Goal: Transaction & Acquisition: Purchase product/service

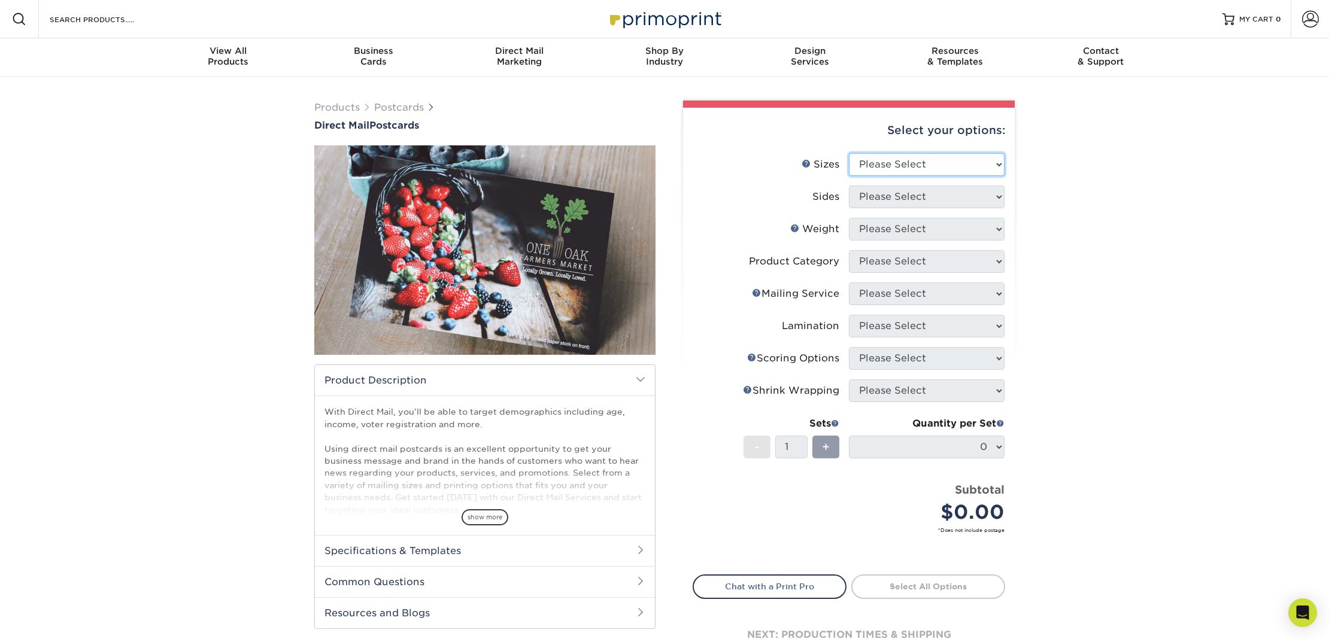
click at [880, 164] on select "Please Select 1.5" x 7" 2" x 4" 2" x 6" 2" x 7" 2" x 8" 2.12" x 5.5" 2.12" x 5.…" at bounding box center [927, 164] width 156 height 23
select select "6.00x11.00"
click at [849, 153] on select "Please Select 1.5" x 7" 2" x 4" 2" x 6" 2" x 7" 2" x 8" 2.12" x 5.5" 2.12" x 5.…" at bounding box center [927, 164] width 156 height 23
click at [922, 192] on select "Please Select Print Both Sides Print Front Only" at bounding box center [927, 197] width 156 height 23
select select "13abbda7-1d64-4f25-8bb2-c179b224825d"
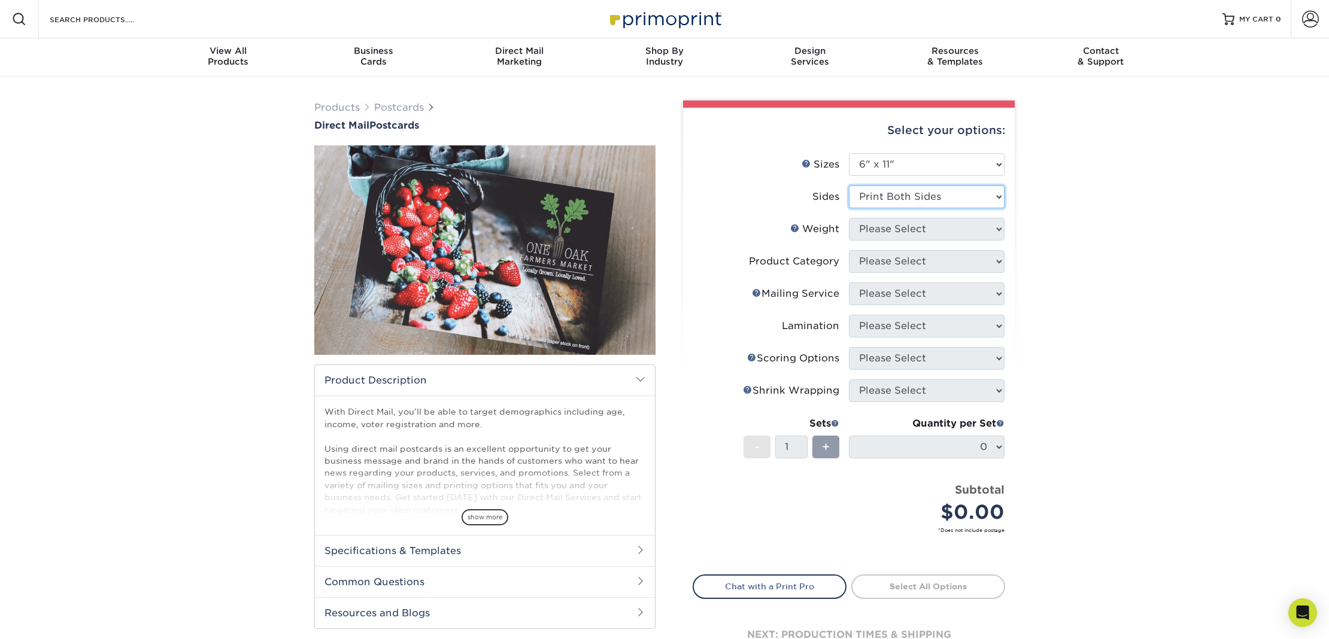
click at [849, 186] on select "Please Select Print Both Sides Print Front Only" at bounding box center [927, 197] width 156 height 23
click at [932, 233] on select "Please Select 14PT 16PT 14PT Uncoated 100LB" at bounding box center [927, 229] width 156 height 23
click at [909, 232] on select "Please Select 14PT 16PT 14PT Uncoated 100LB" at bounding box center [927, 229] width 156 height 23
select select "16PT"
click at [849, 218] on select "Please Select 14PT 16PT 14PT Uncoated 100LB" at bounding box center [927, 229] width 156 height 23
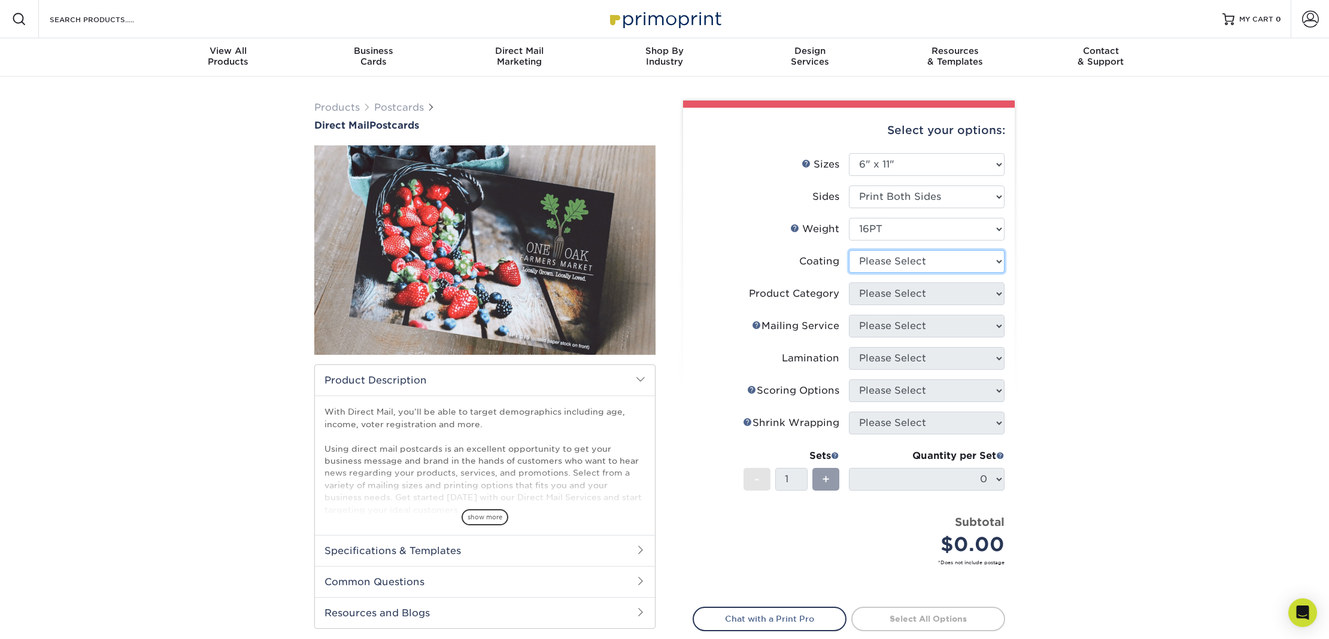
click at [903, 261] on select at bounding box center [927, 261] width 156 height 23
select select "121bb7b5-3b4d-429f-bd8d-bbf80e953313"
click at [849, 250] on select at bounding box center [927, 261] width 156 height 23
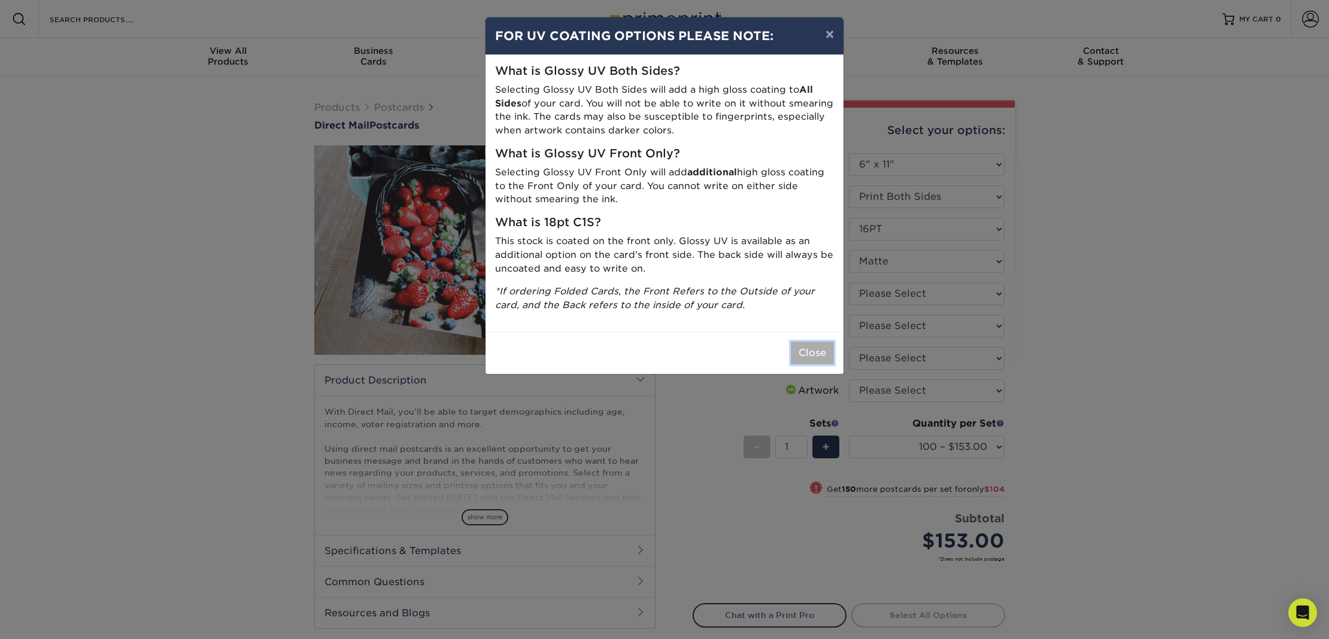
click at [827, 352] on button "Close" at bounding box center [812, 353] width 43 height 23
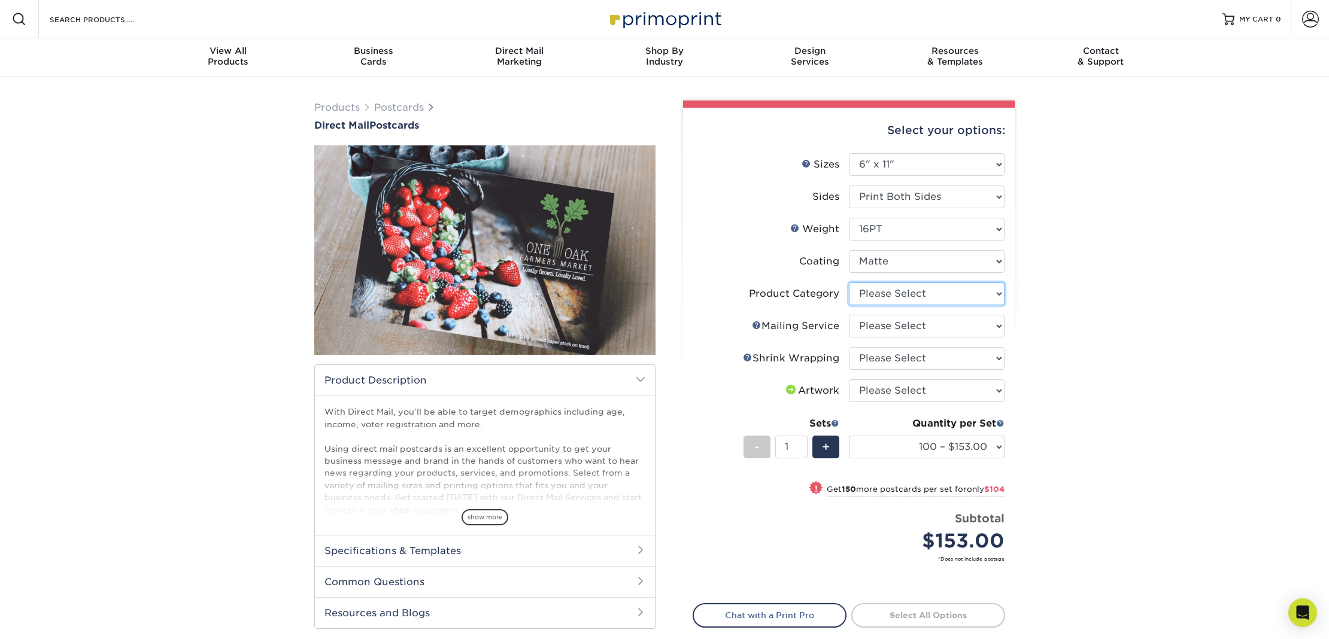
click at [908, 296] on select "Please Select Postcards" at bounding box center [927, 294] width 156 height 23
select select "9b7272e0-d6c8-4c3c-8e97-d3a1bcdab858"
click at [849, 283] on select "Please Select Postcards" at bounding box center [927, 294] width 156 height 23
click at [908, 327] on select "Please Select No Direct Mailing Service No, I will mail/stamp/imprint Direct Ma…" at bounding box center [927, 326] width 156 height 23
select select "d3cc0d54-e72f-41ce-80c5-e8486bf2cdb8"
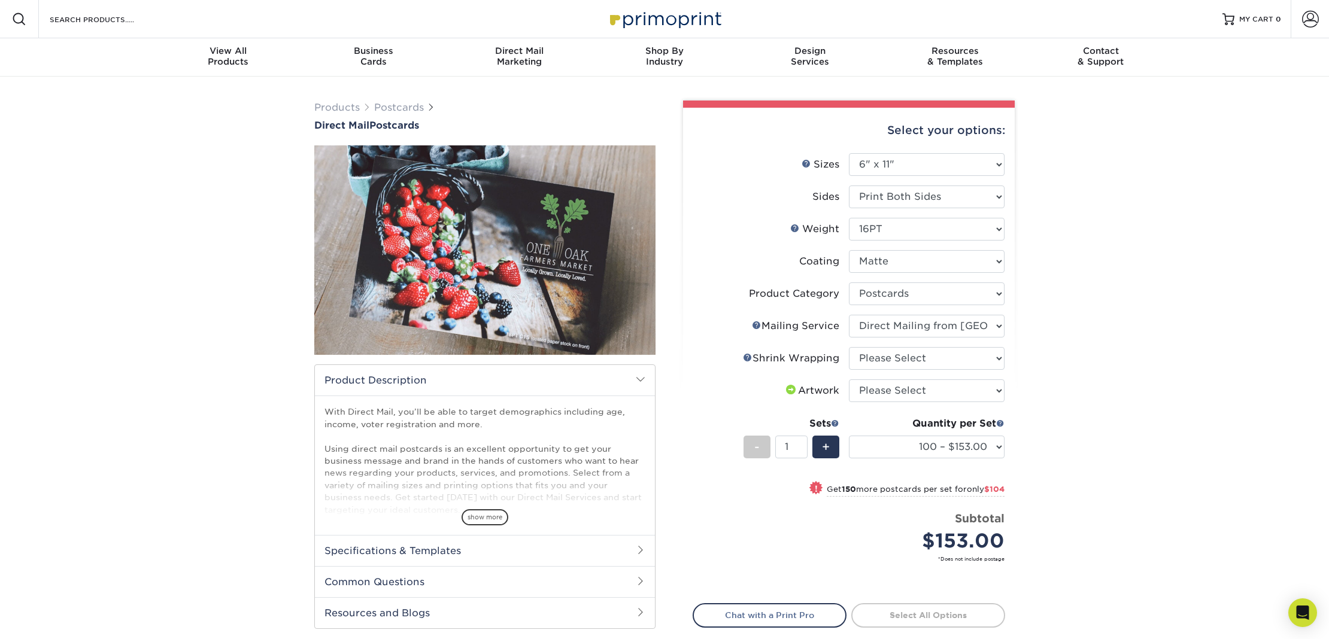
click at [849, 315] on select "Please Select No Direct Mailing Service No, I will mail/stamp/imprint Direct Ma…" at bounding box center [927, 326] width 156 height 23
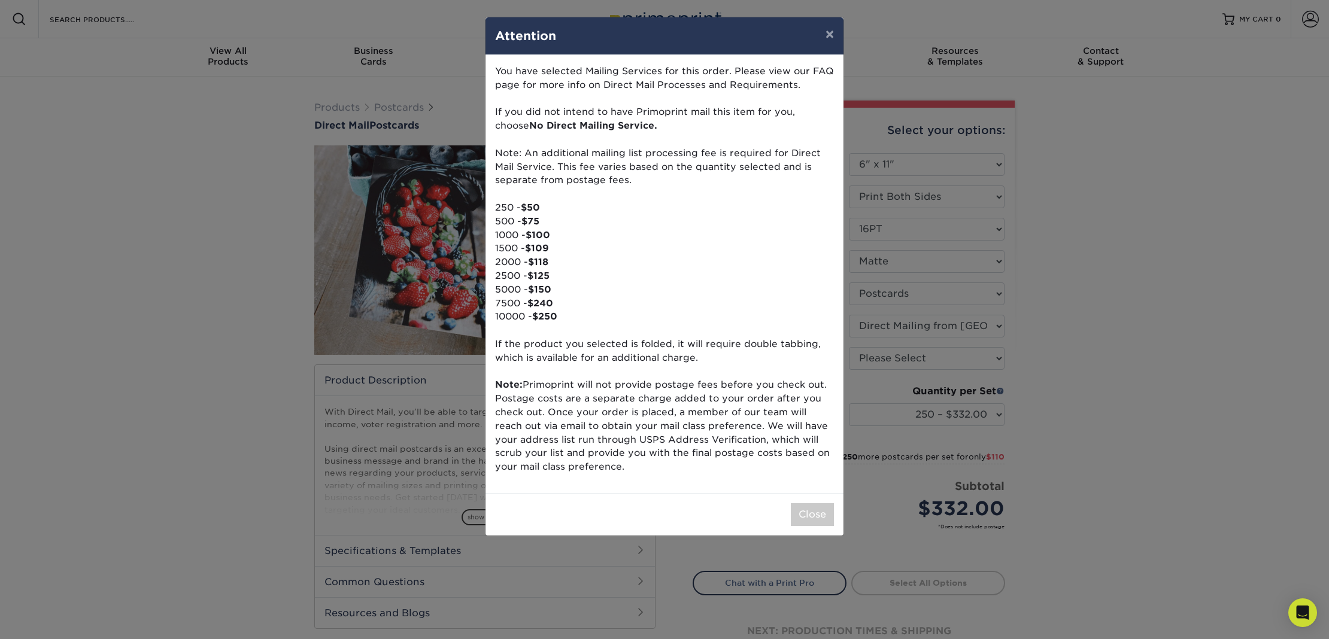
drag, startPoint x: 562, startPoint y: 401, endPoint x: 741, endPoint y: 467, distance: 190.7
click at [741, 467] on p "You have selected Mailing Services for this order. Please view our FAQ page for…" at bounding box center [664, 269] width 339 height 409
click at [738, 466] on p "You have selected Mailing Services for this order. Please view our FAQ page for…" at bounding box center [664, 269] width 339 height 409
drag, startPoint x: 518, startPoint y: 235, endPoint x: 593, endPoint y: 239, distance: 74.9
click at [593, 239] on p "You have selected Mailing Services for this order. Please view our FAQ page for…" at bounding box center [664, 269] width 339 height 409
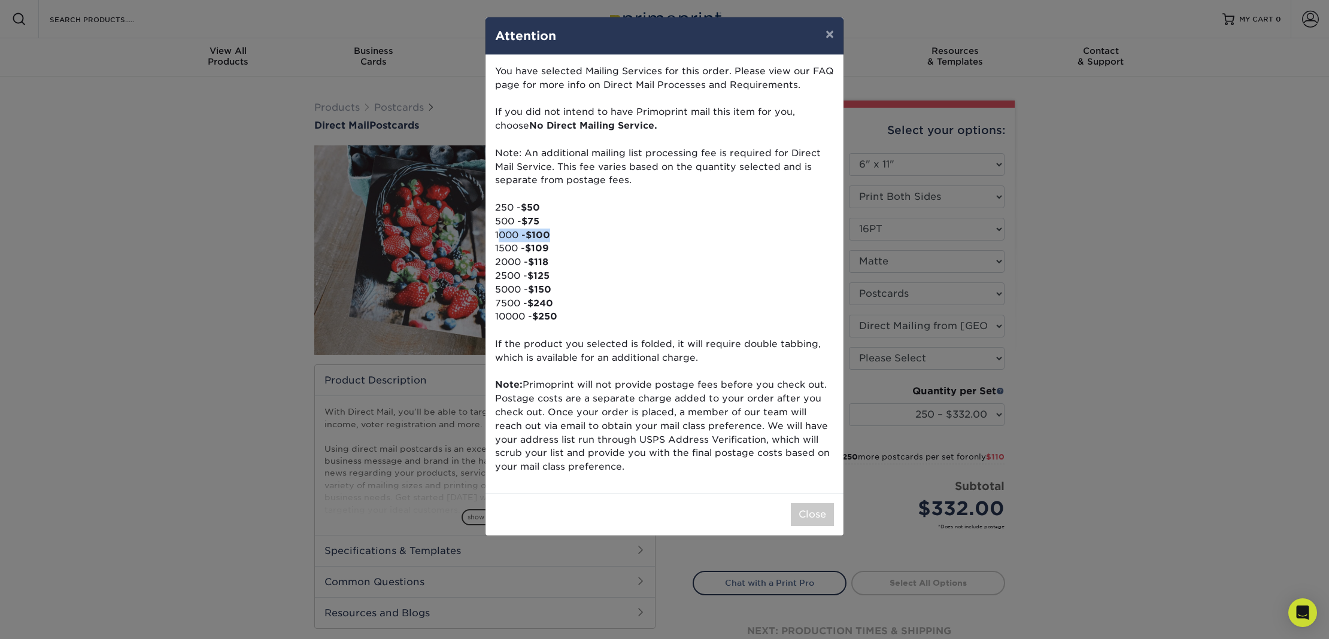
click at [593, 239] on p "You have selected Mailing Services for this order. Please view our FAQ page for…" at bounding box center [664, 269] width 339 height 409
click at [811, 514] on button "Close" at bounding box center [812, 514] width 43 height 23
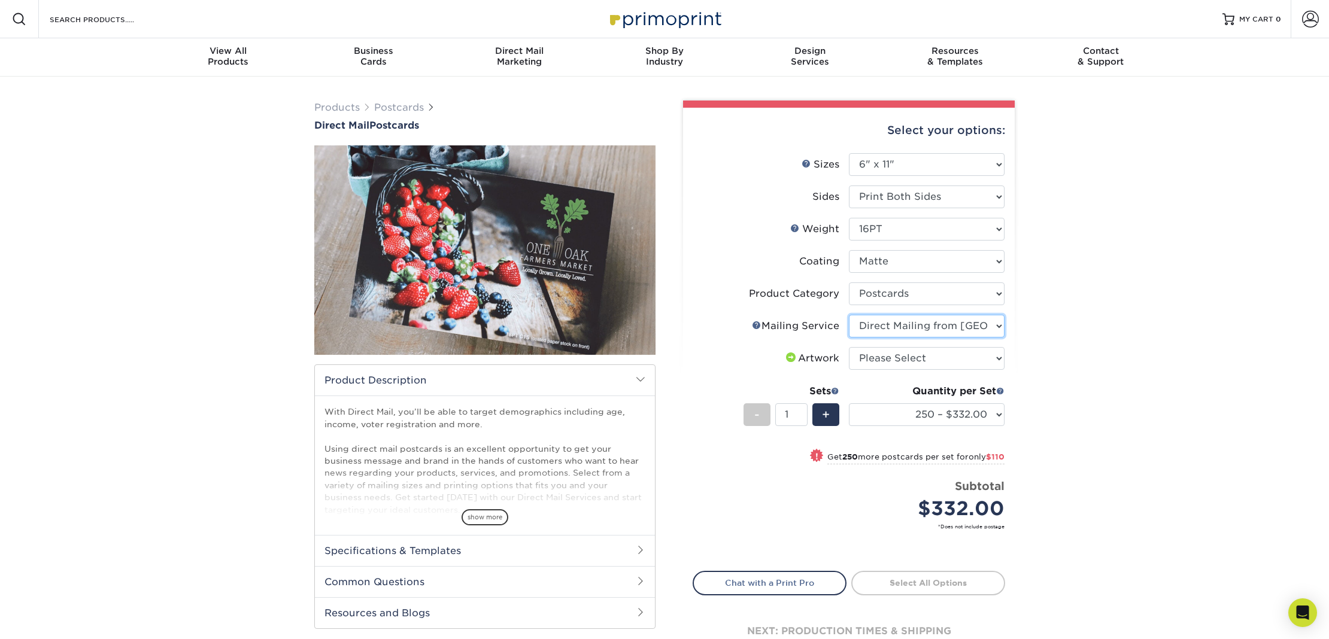
click at [885, 326] on select "Please Select No Direct Mailing Service No, I will mail/stamp/imprint Direct Ma…" at bounding box center [927, 326] width 156 height 23
click at [849, 315] on select "Please Select No Direct Mailing Service No, I will mail/stamp/imprint Direct Ma…" at bounding box center [927, 326] width 156 height 23
click at [896, 357] on select "Please Select I will upload files I need a design - $150" at bounding box center [927, 358] width 156 height 23
select select "upload"
click at [849, 347] on select "Please Select I will upload files I need a design - $150" at bounding box center [927, 358] width 156 height 23
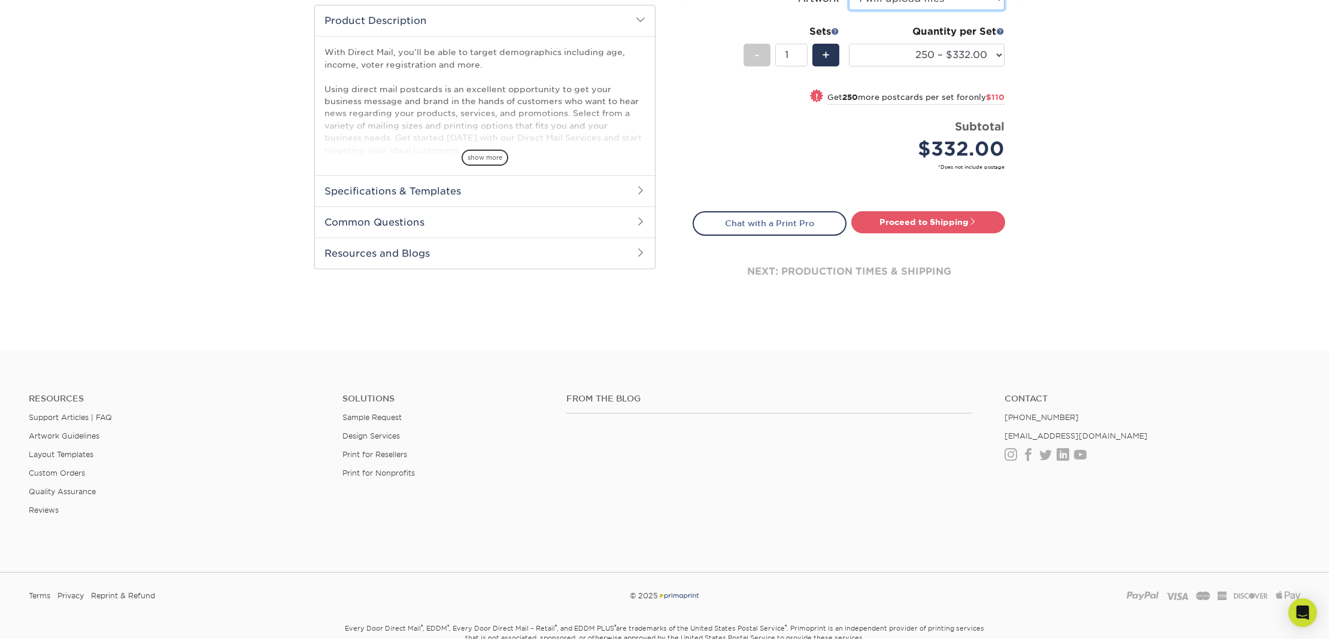
scroll to position [361, 0]
